Goal: Transaction & Acquisition: Subscribe to service/newsletter

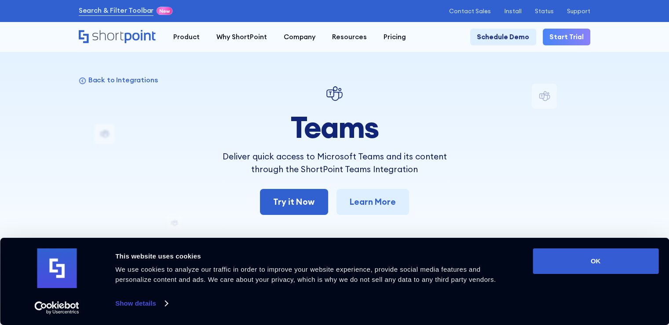
click at [163, 143] on div "Back to Integrations Teams Deliver quick access to Microsoft Teams and its cont…" at bounding box center [335, 311] width 512 height 454
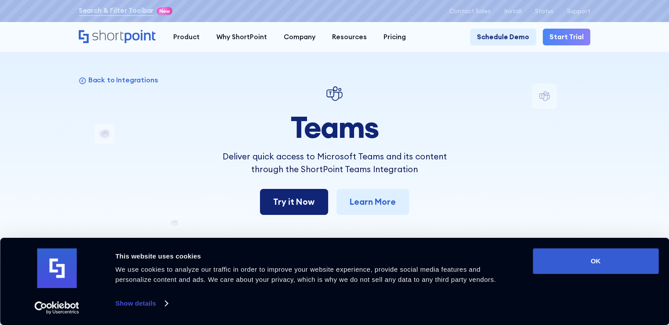
click at [277, 200] on link "Try it Now" at bounding box center [294, 202] width 68 height 26
click at [573, 35] on link "Start Trial" at bounding box center [567, 37] width 48 height 17
